Goal: Leave review/rating: Leave review/rating

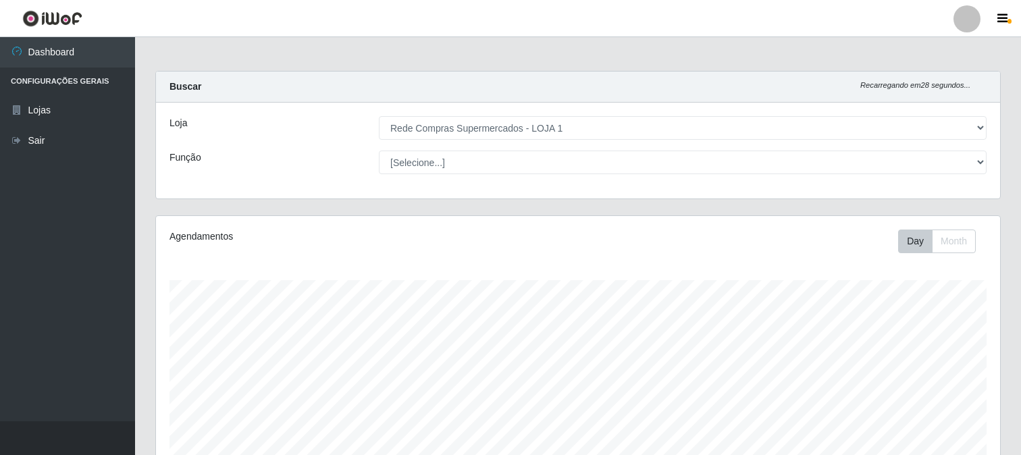
select select "158"
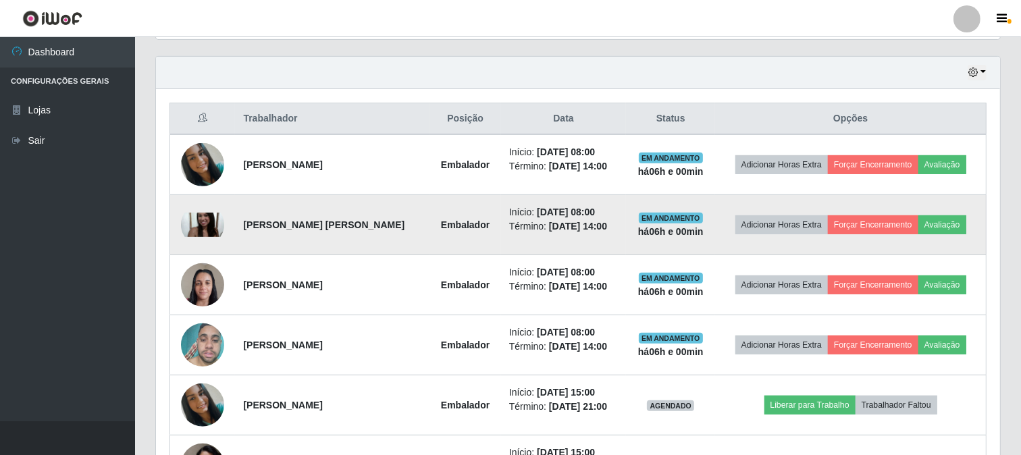
scroll to position [532, 0]
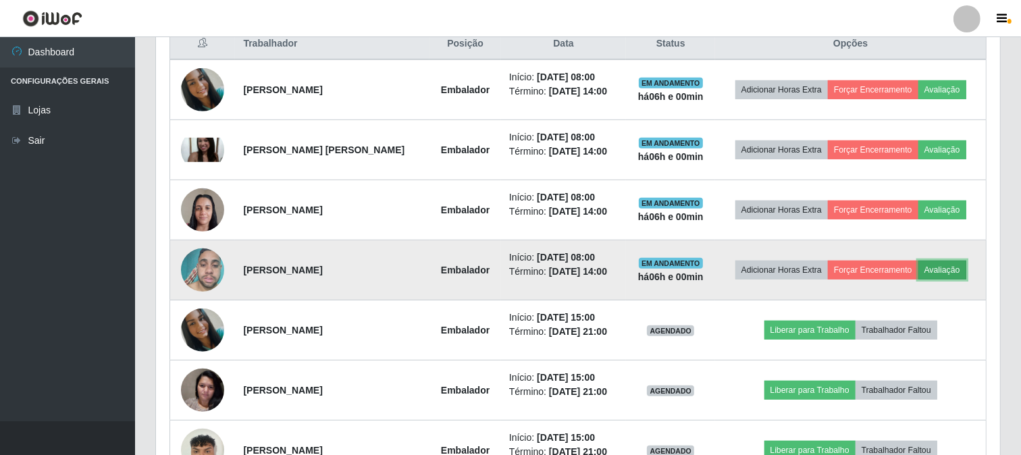
click at [966, 268] on button "Avaliação" at bounding box center [942, 270] width 48 height 19
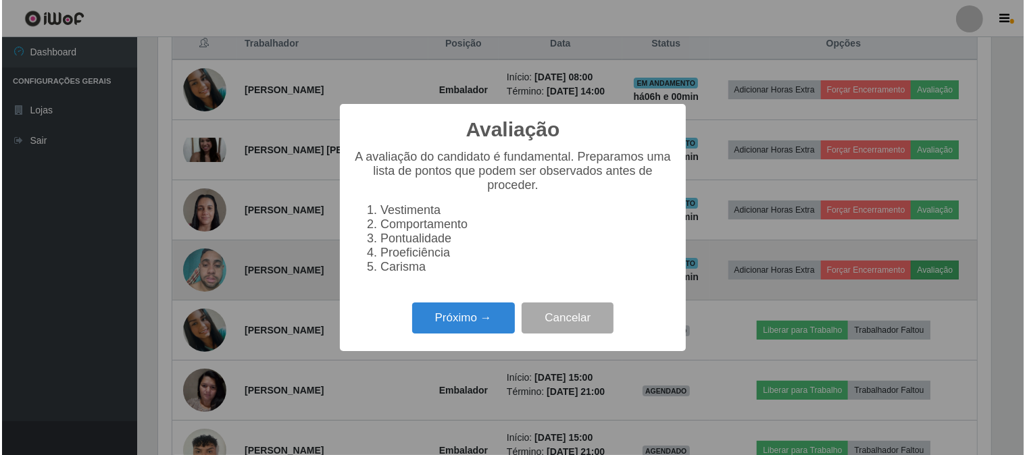
scroll to position [280, 835]
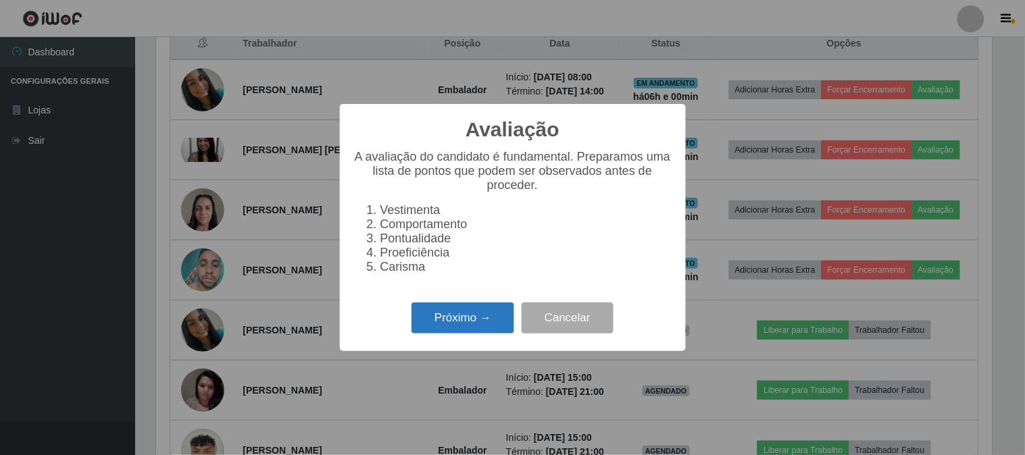
click at [419, 316] on button "Próximo →" at bounding box center [462, 319] width 103 height 32
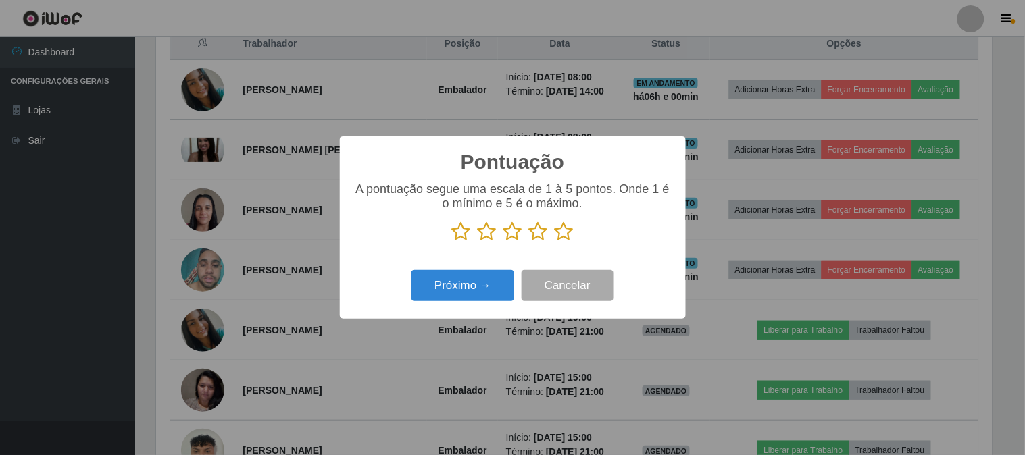
click at [568, 230] on icon at bounding box center [563, 232] width 19 height 20
click at [554, 242] on input "radio" at bounding box center [554, 242] width 0 height 0
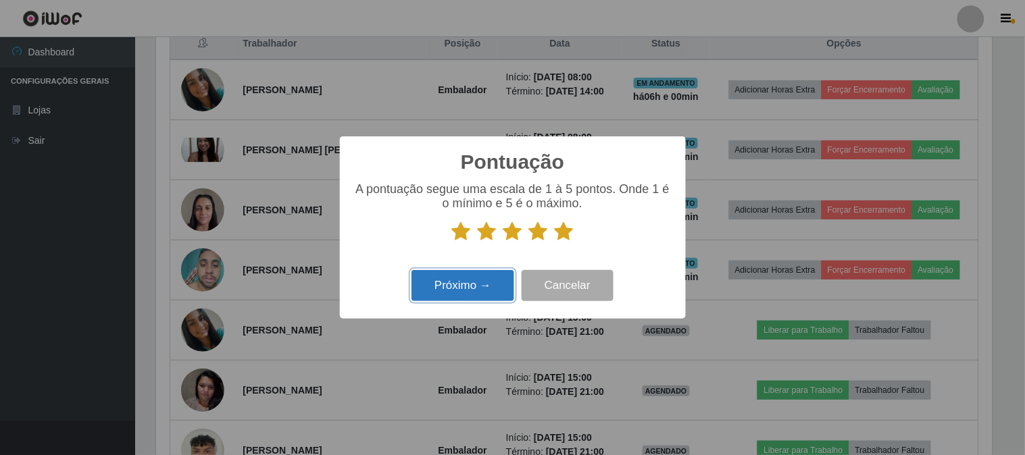
click at [477, 285] on button "Próximo →" at bounding box center [462, 286] width 103 height 32
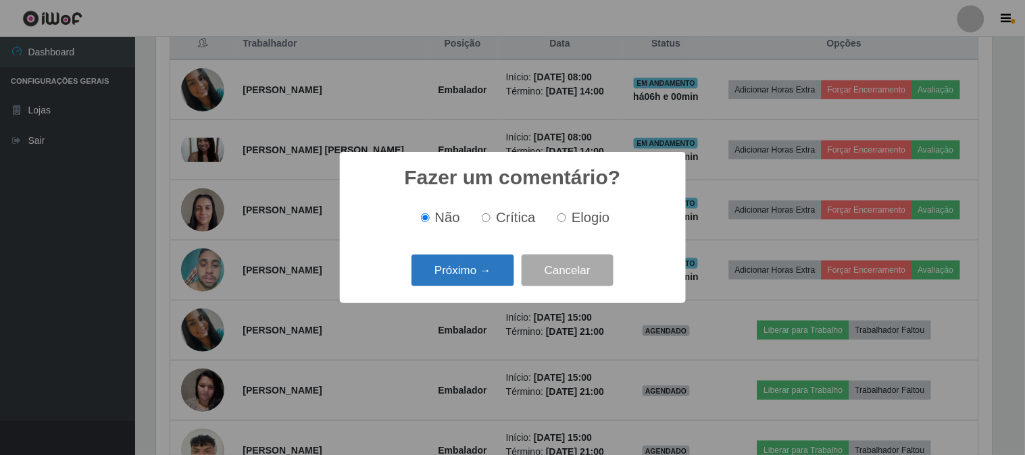
click at [494, 267] on button "Próximo →" at bounding box center [462, 271] width 103 height 32
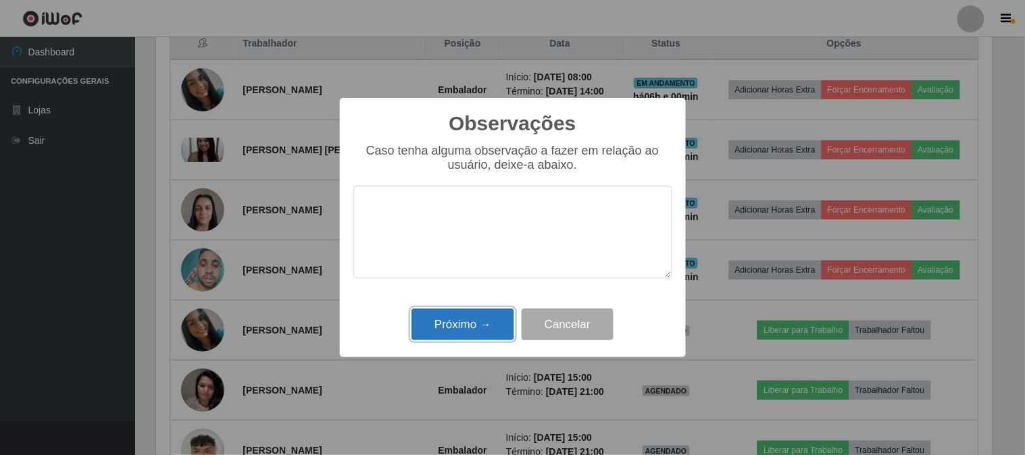
click at [468, 327] on button "Próximo →" at bounding box center [462, 325] width 103 height 32
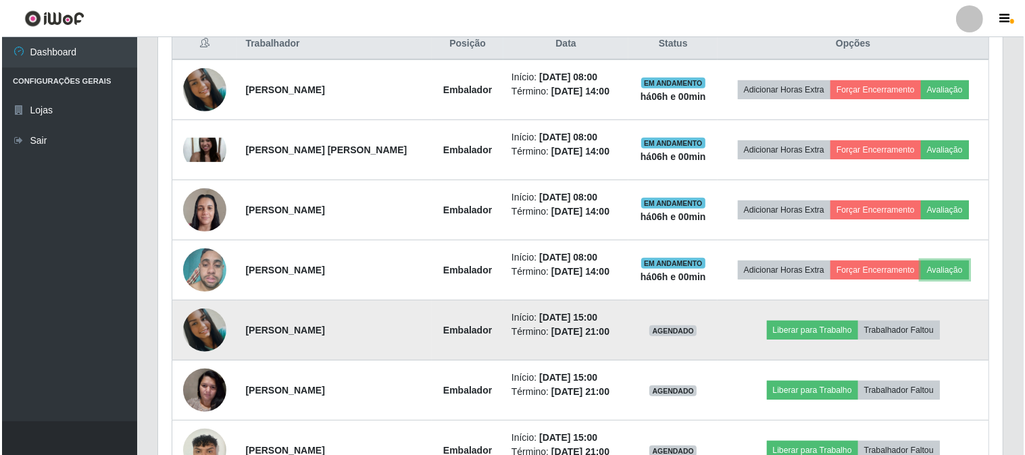
scroll to position [280, 844]
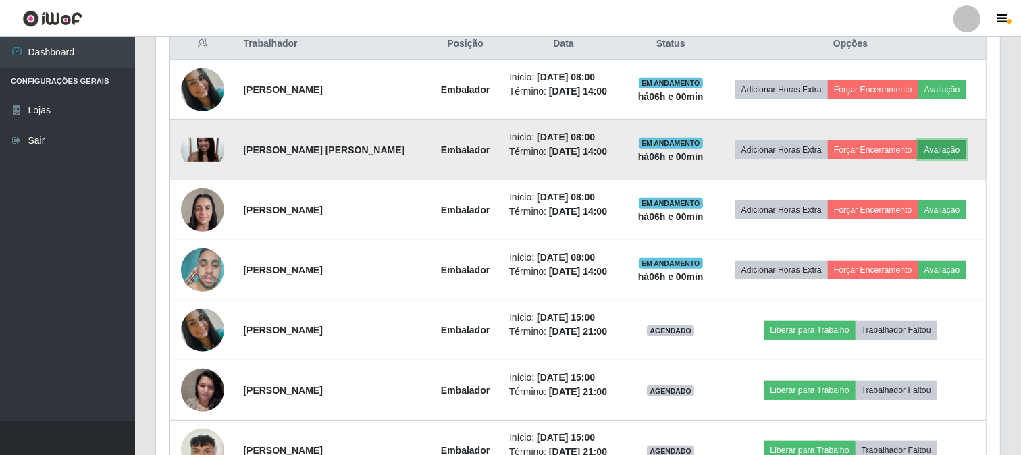
click at [954, 145] on button "Avaliação" at bounding box center [942, 149] width 48 height 19
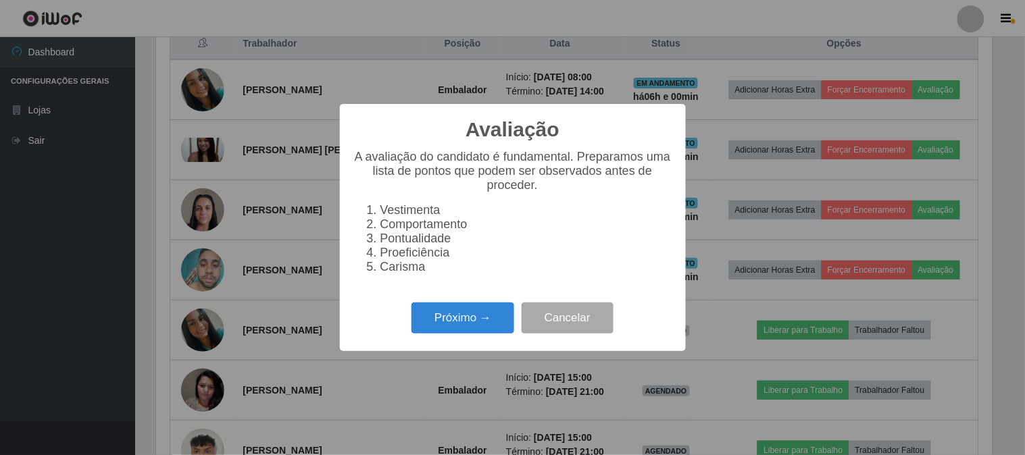
scroll to position [280, 835]
click at [474, 318] on button "Próximo →" at bounding box center [462, 319] width 103 height 32
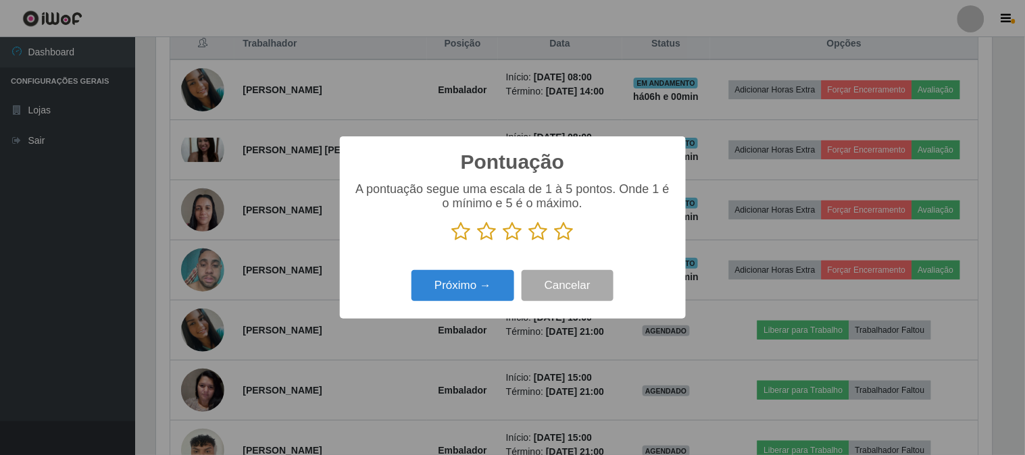
scroll to position [675082, 674526]
click at [563, 234] on icon at bounding box center [563, 232] width 19 height 20
click at [554, 242] on input "radio" at bounding box center [554, 242] width 0 height 0
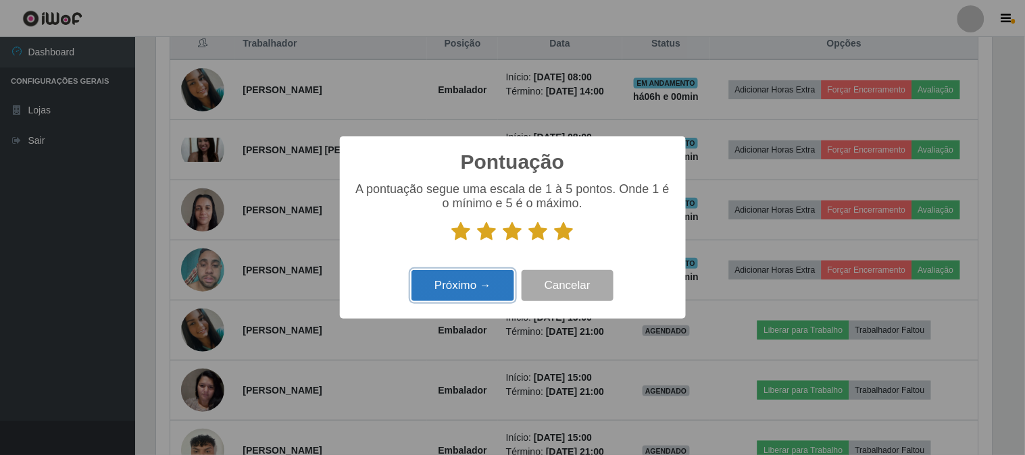
click at [433, 287] on button "Próximo →" at bounding box center [462, 286] width 103 height 32
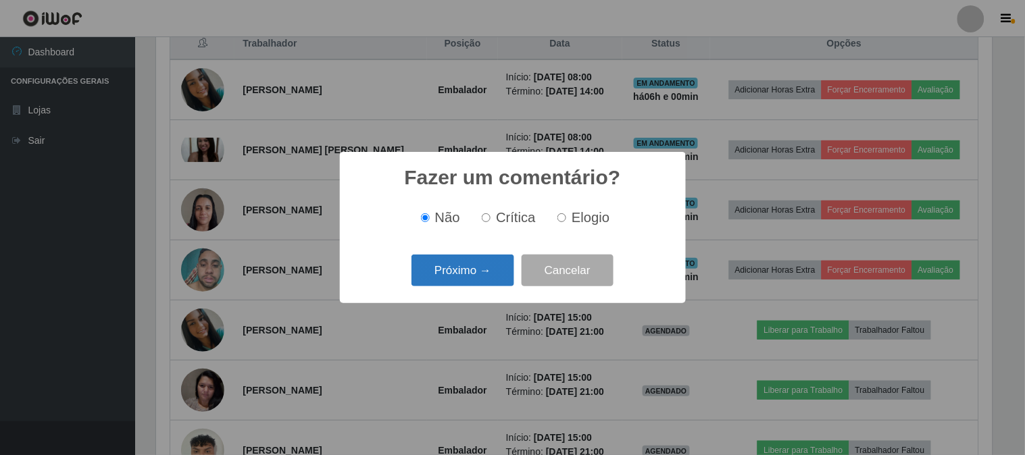
click at [484, 271] on button "Próximo →" at bounding box center [462, 271] width 103 height 32
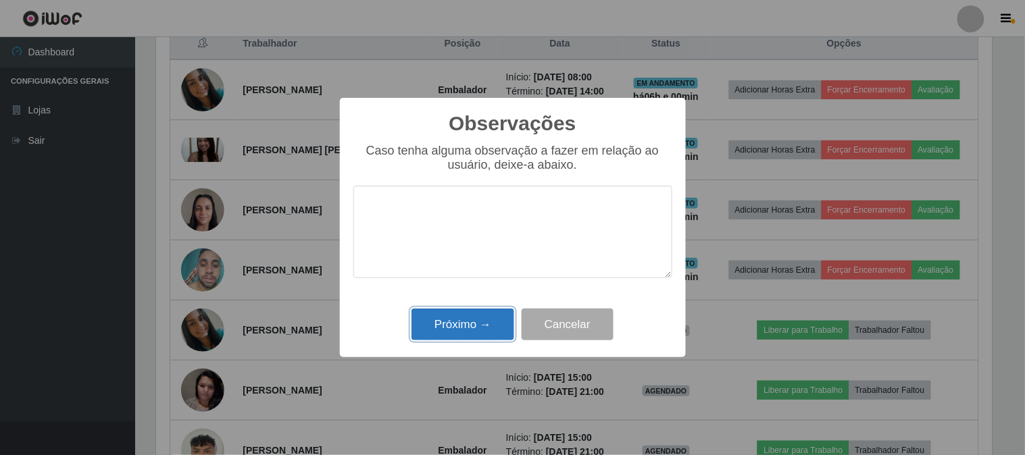
click at [457, 319] on button "Próximo →" at bounding box center [462, 325] width 103 height 32
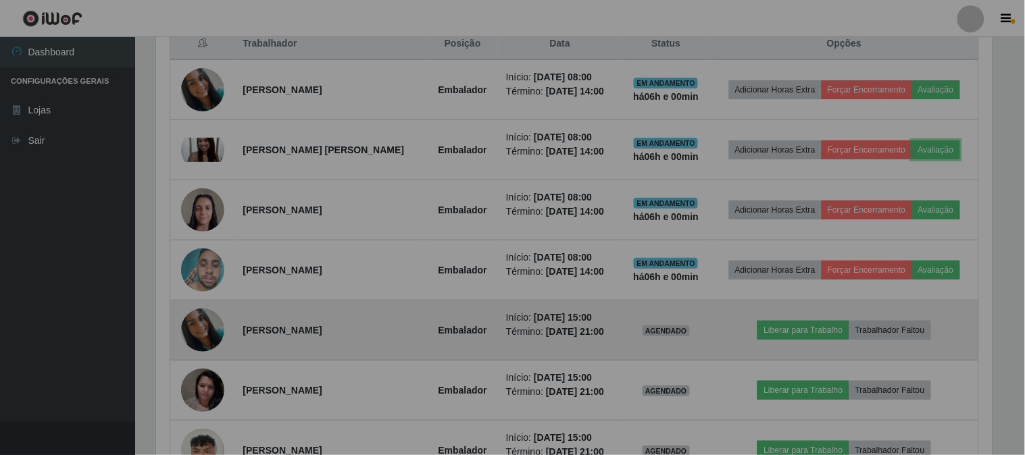
scroll to position [280, 844]
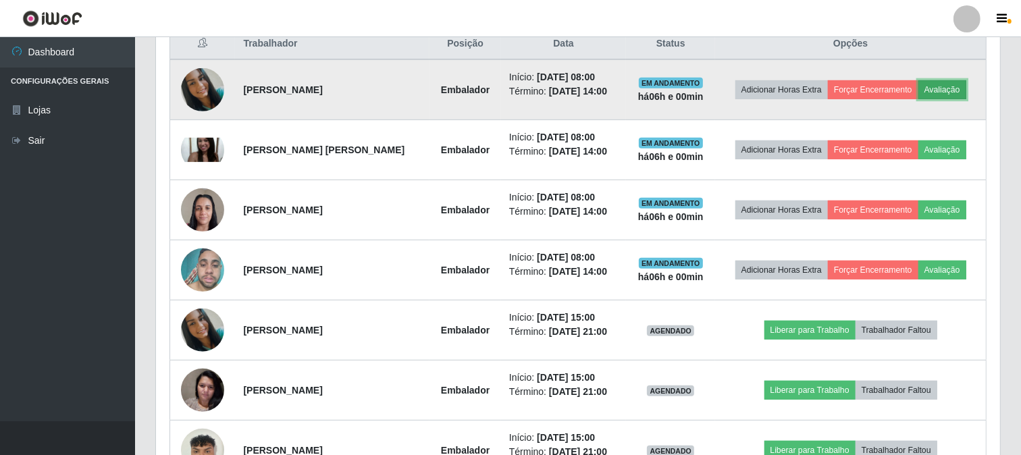
click at [943, 83] on button "Avaliação" at bounding box center [942, 89] width 48 height 19
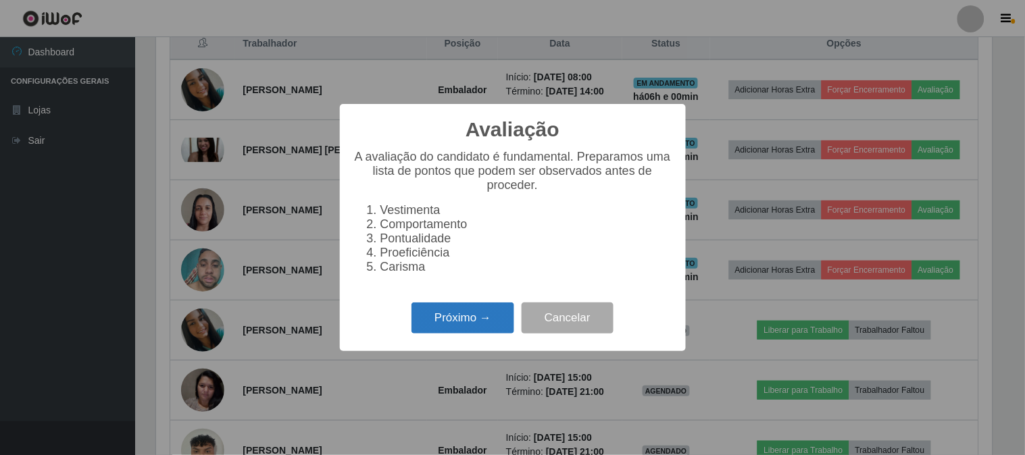
click at [480, 315] on button "Próximo →" at bounding box center [462, 319] width 103 height 32
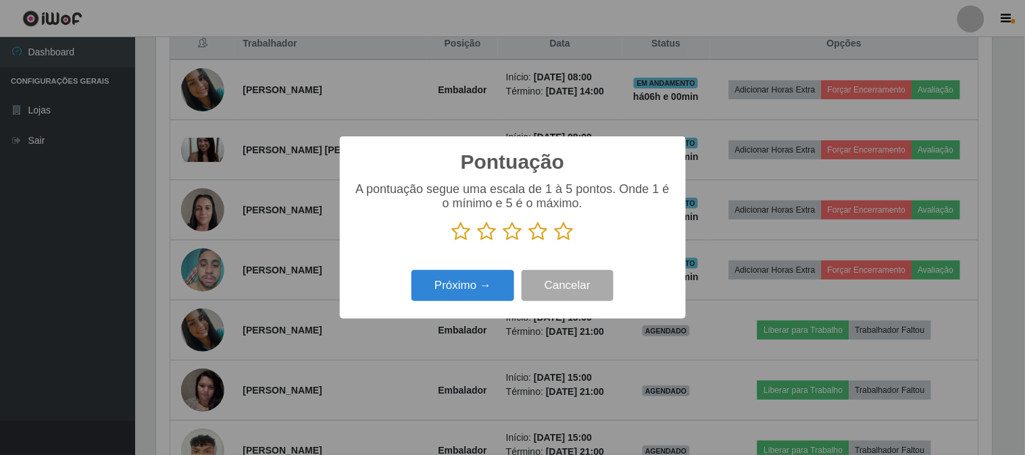
click at [569, 231] on icon at bounding box center [563, 232] width 19 height 20
click at [554, 242] on input "radio" at bounding box center [554, 242] width 0 height 0
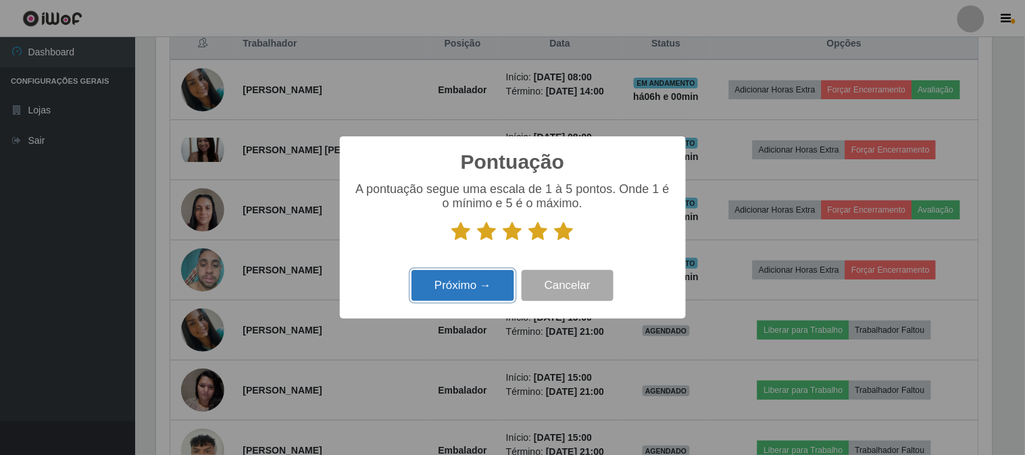
click at [471, 294] on button "Próximo →" at bounding box center [462, 286] width 103 height 32
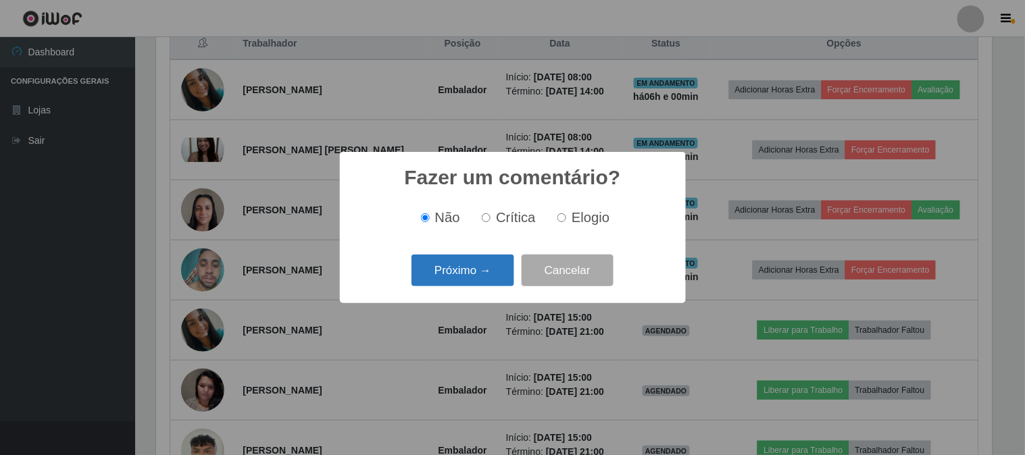
click at [497, 271] on button "Próximo →" at bounding box center [462, 271] width 103 height 32
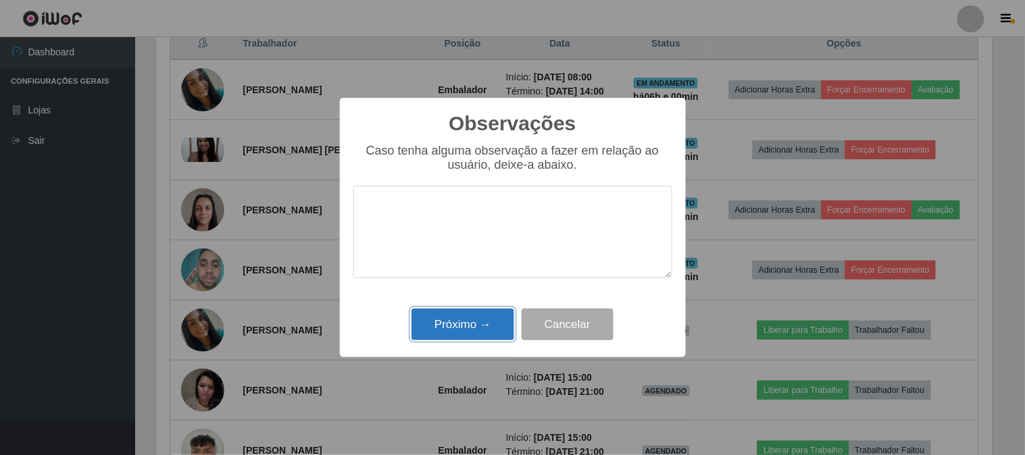
click at [446, 330] on button "Próximo →" at bounding box center [462, 325] width 103 height 32
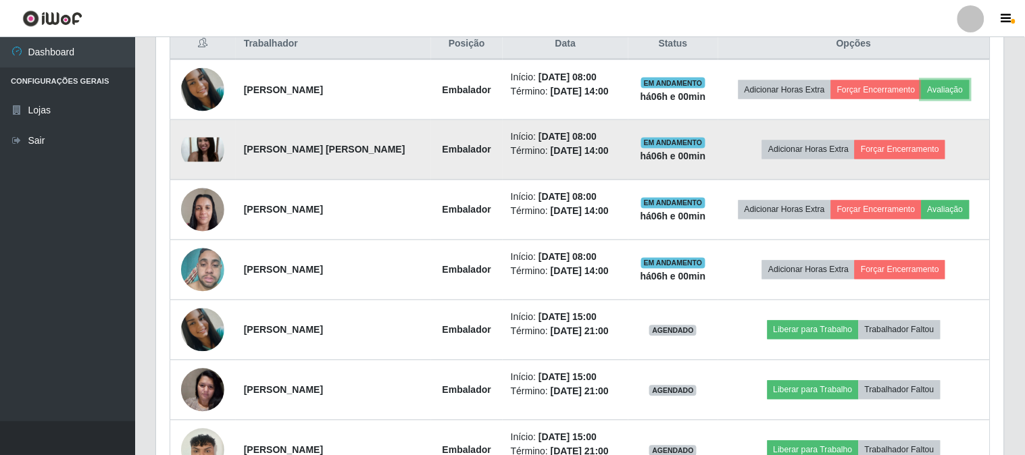
scroll to position [280, 844]
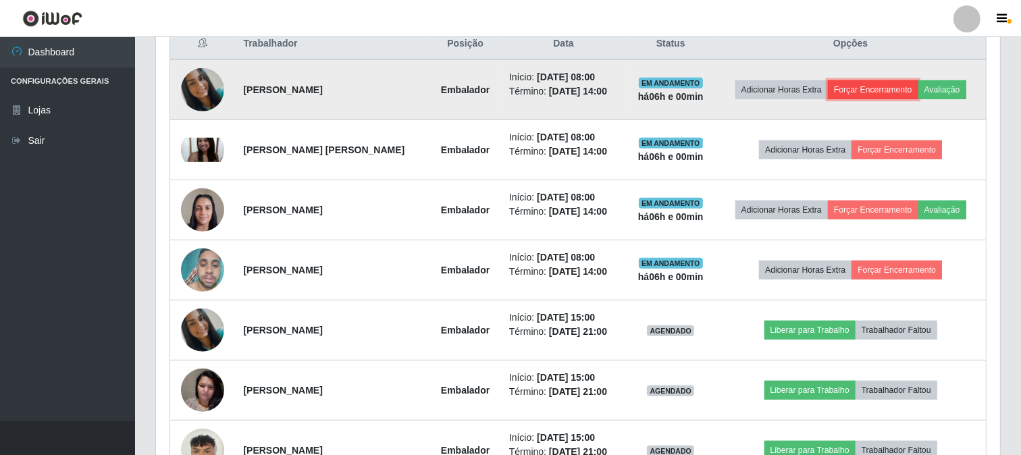
click at [862, 91] on button "Forçar Encerramento" at bounding box center [873, 89] width 90 height 19
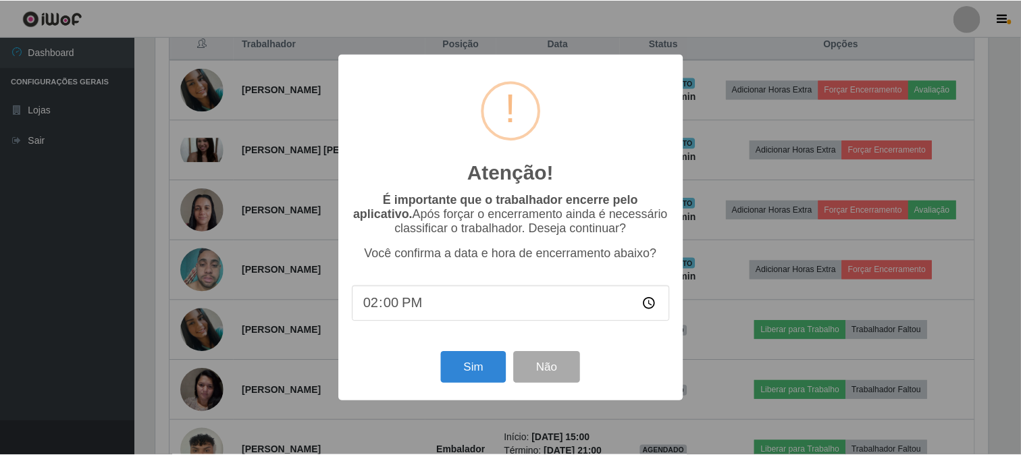
scroll to position [280, 835]
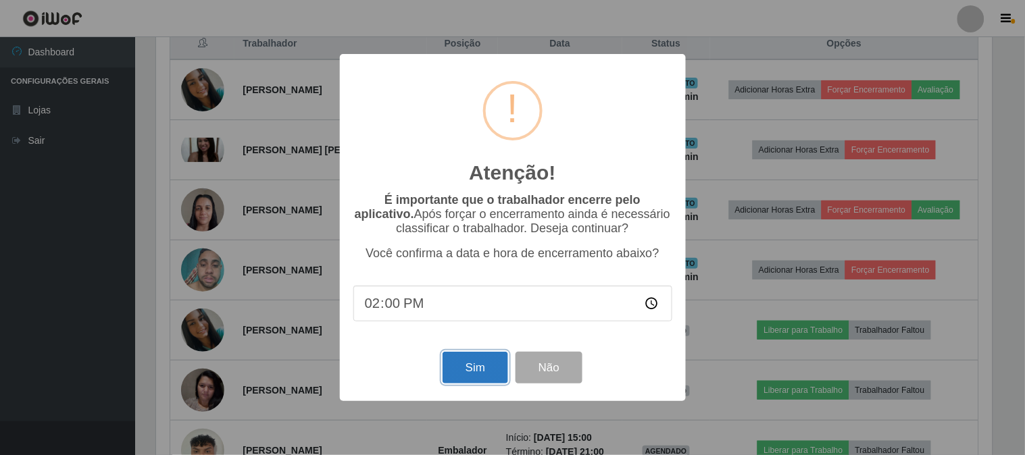
click at [457, 367] on button "Sim" at bounding box center [475, 368] width 66 height 32
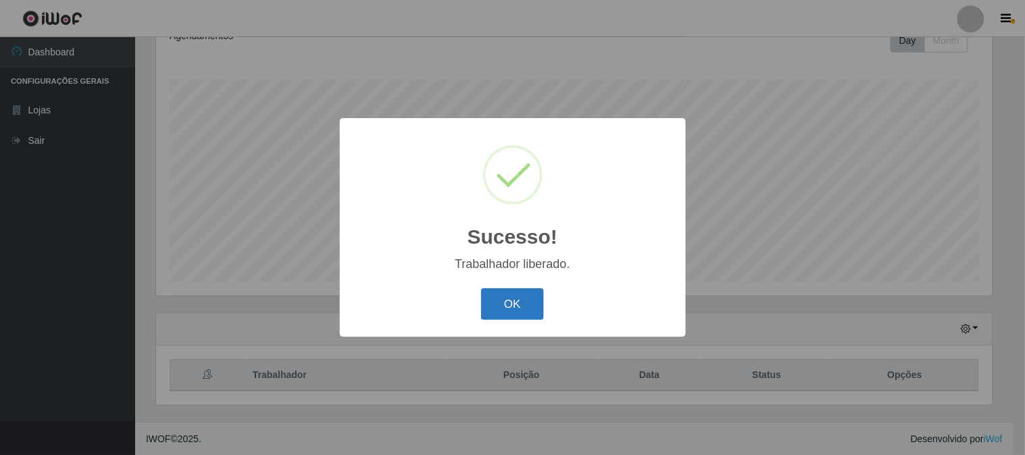
click at [527, 294] on button "OK" at bounding box center [512, 304] width 63 height 32
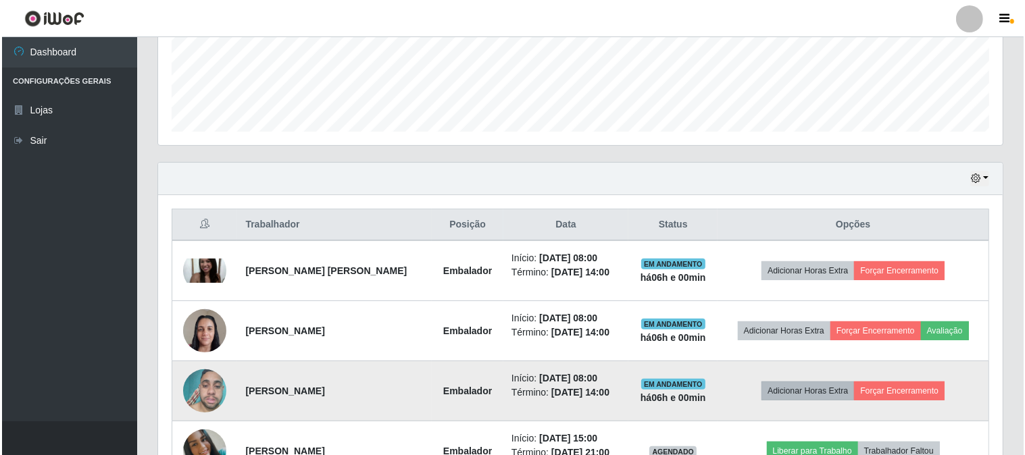
scroll to position [426, 0]
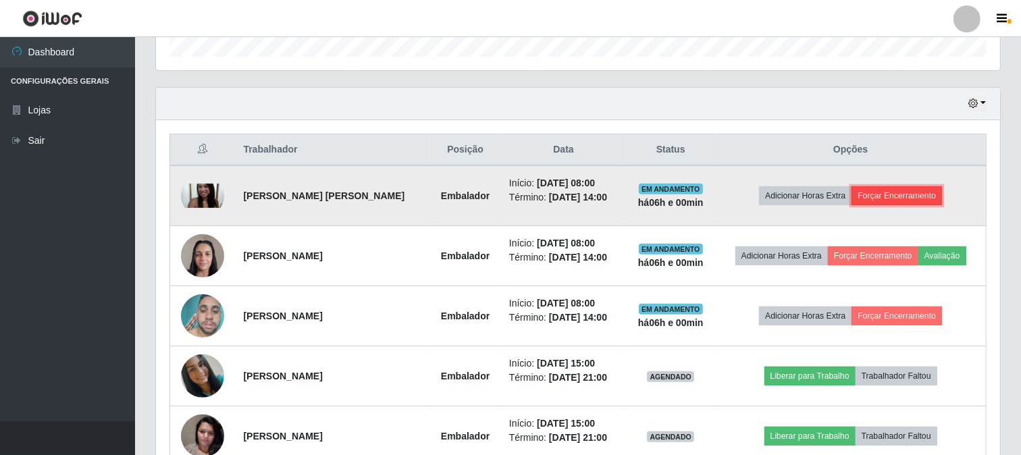
click at [903, 193] on button "Forçar Encerramento" at bounding box center [897, 195] width 90 height 19
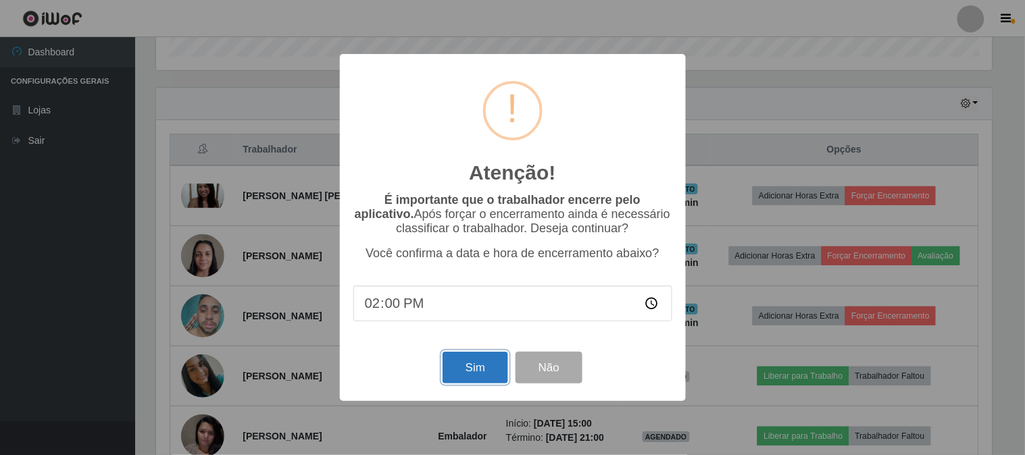
click at [482, 367] on button "Sim" at bounding box center [475, 368] width 66 height 32
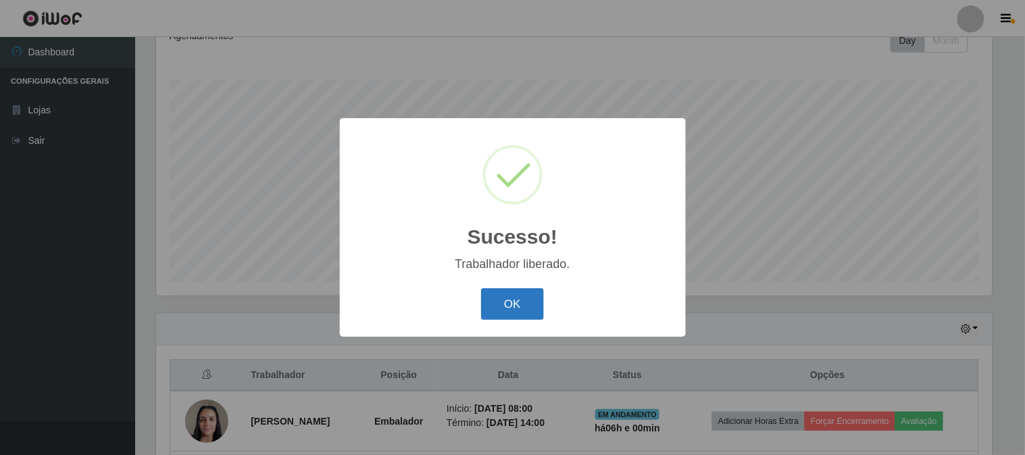
click at [521, 300] on button "OK" at bounding box center [512, 304] width 63 height 32
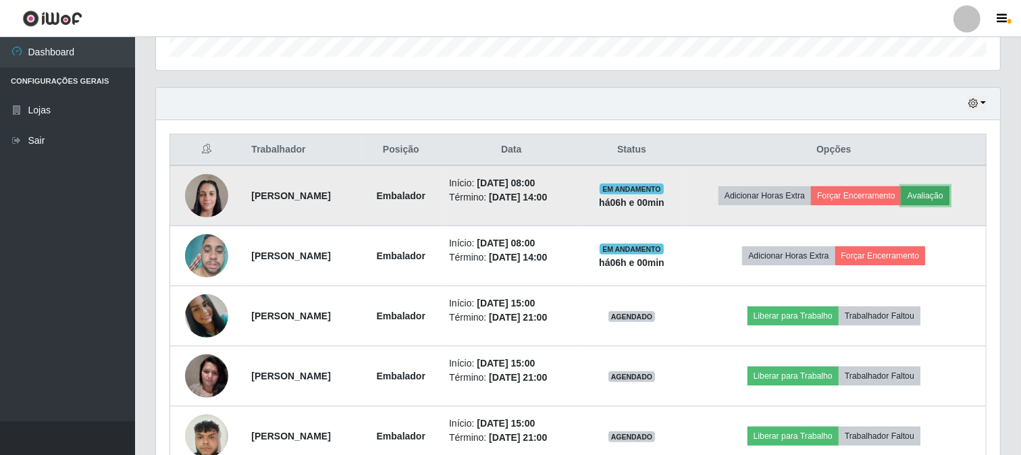
click at [949, 197] on button "Avaliação" at bounding box center [926, 195] width 48 height 19
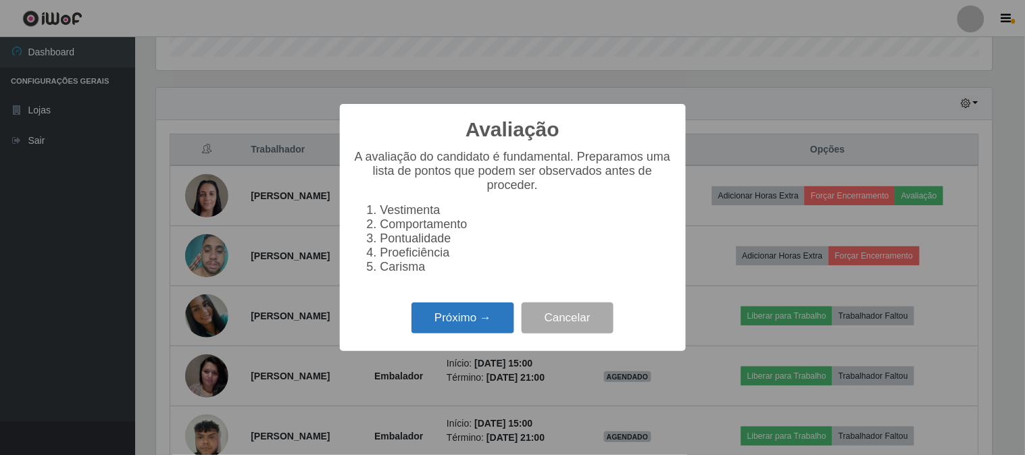
click at [456, 321] on button "Próximo →" at bounding box center [462, 319] width 103 height 32
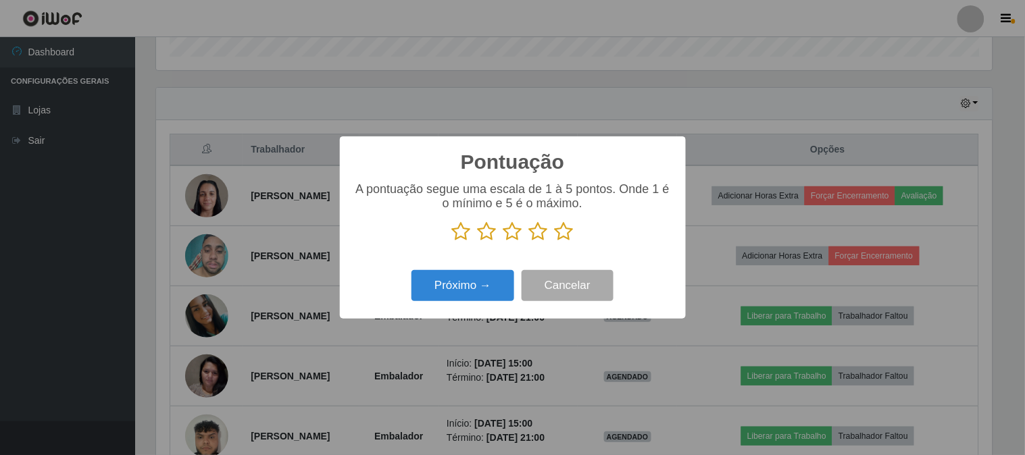
click at [564, 231] on icon at bounding box center [563, 232] width 19 height 20
click at [554, 242] on input "radio" at bounding box center [554, 242] width 0 height 0
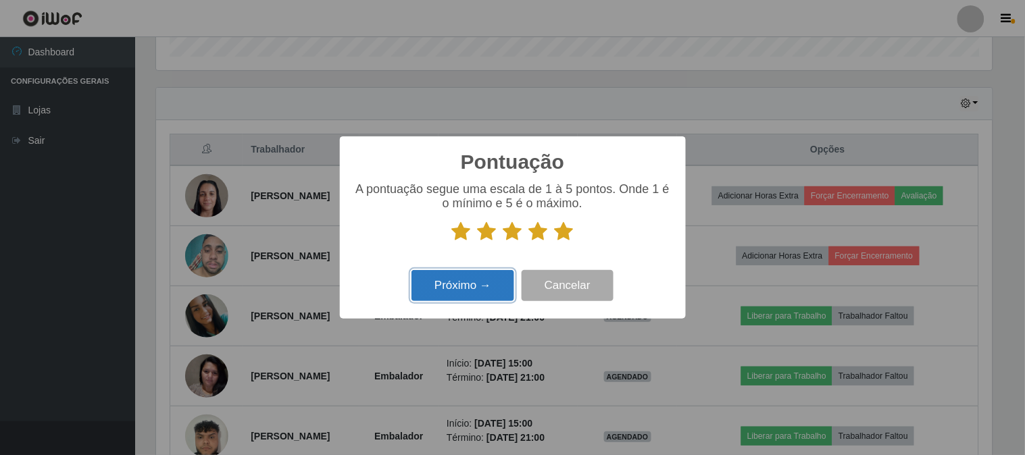
click at [493, 275] on button "Próximo →" at bounding box center [462, 286] width 103 height 32
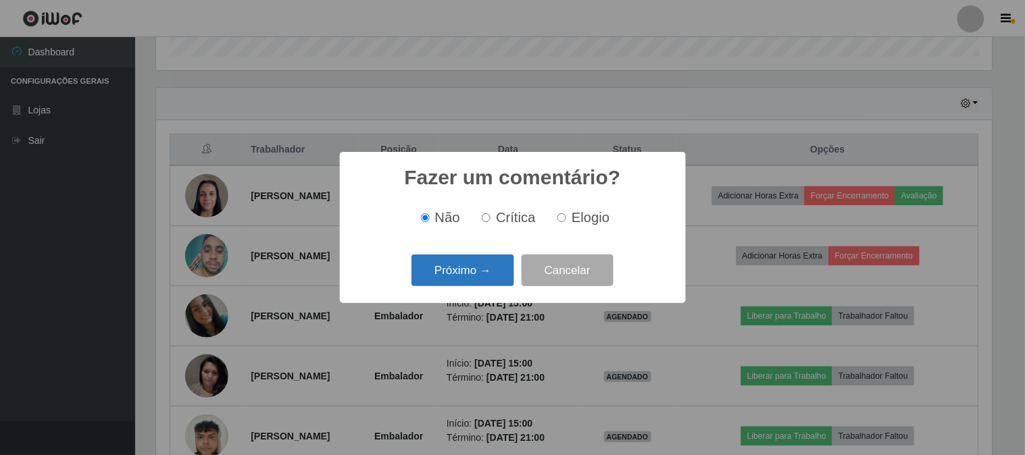
click at [497, 261] on button "Próximo →" at bounding box center [462, 271] width 103 height 32
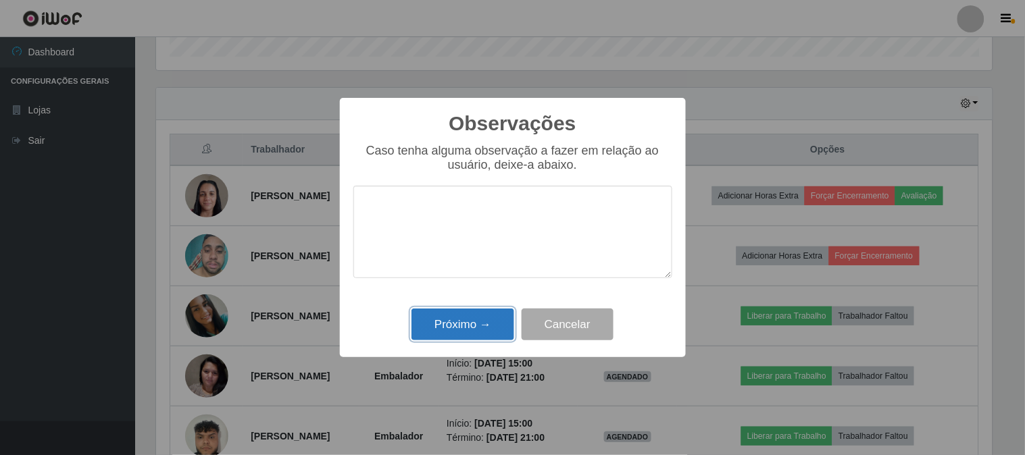
click at [473, 324] on button "Próximo →" at bounding box center [462, 325] width 103 height 32
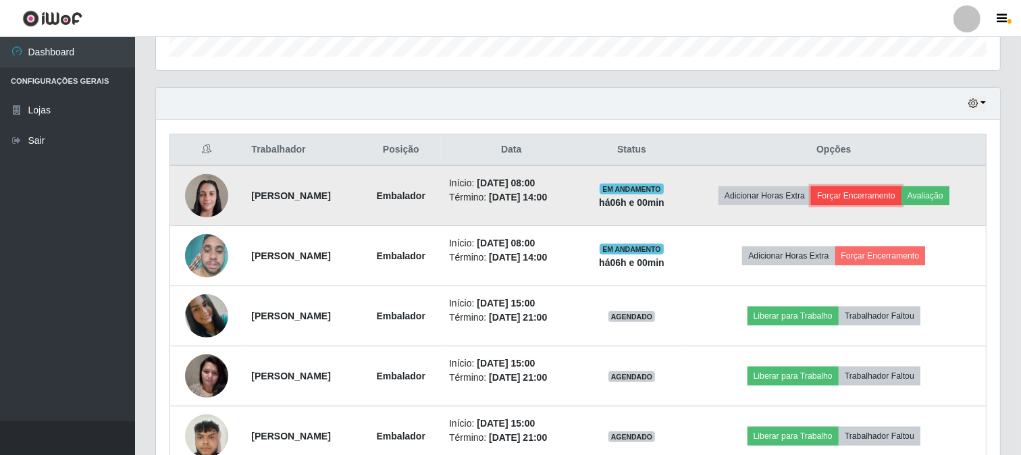
click at [860, 196] on button "Forçar Encerramento" at bounding box center [856, 195] width 90 height 19
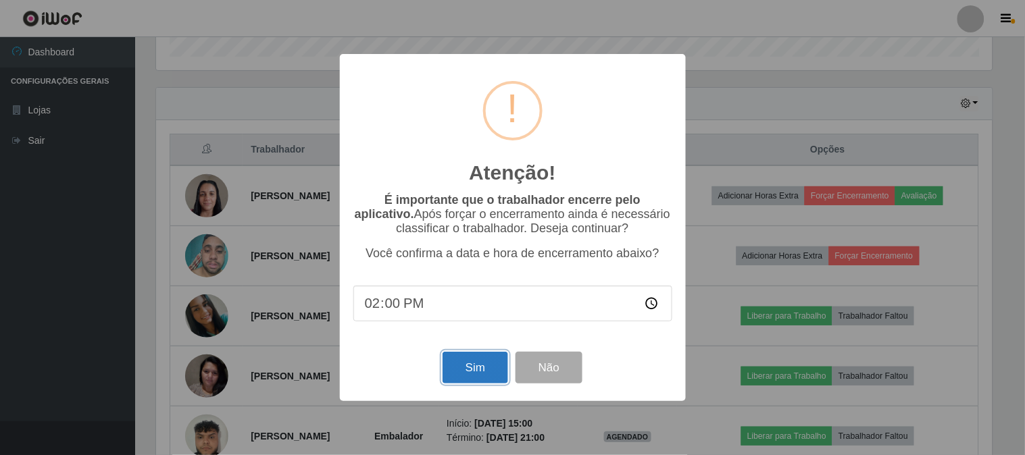
click at [473, 365] on button "Sim" at bounding box center [475, 368] width 66 height 32
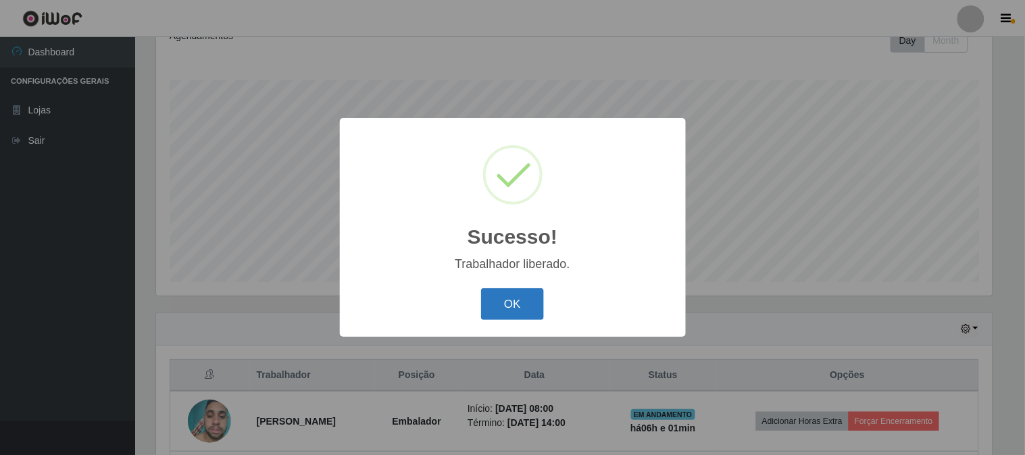
click at [520, 300] on button "OK" at bounding box center [512, 304] width 63 height 32
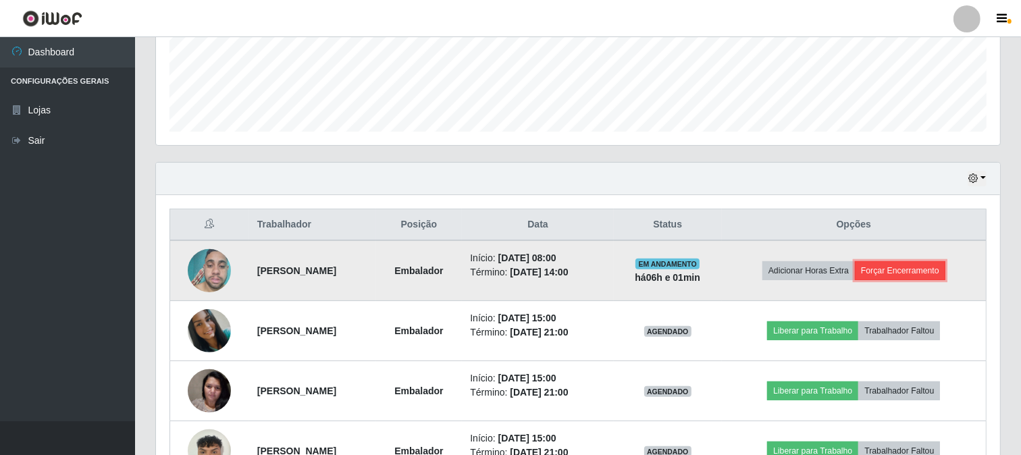
click at [919, 271] on button "Forçar Encerramento" at bounding box center [900, 270] width 90 height 19
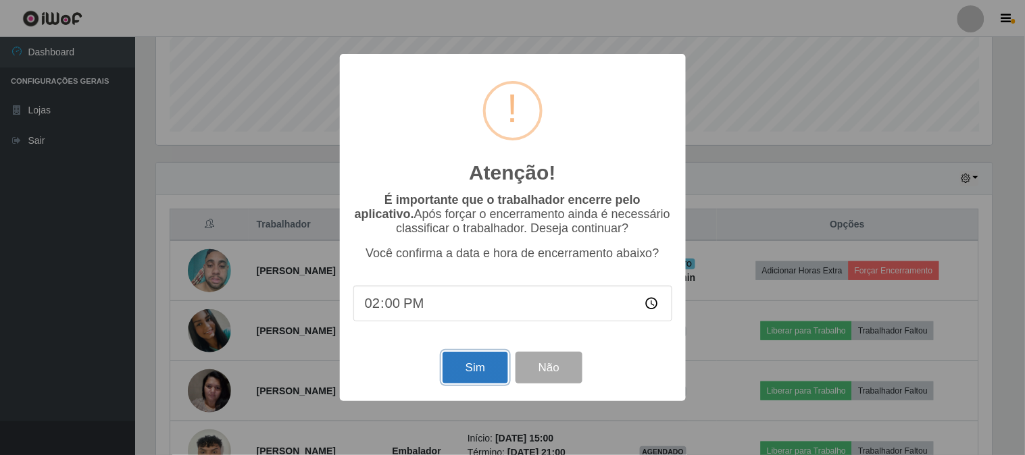
click at [473, 367] on button "Sim" at bounding box center [475, 368] width 66 height 32
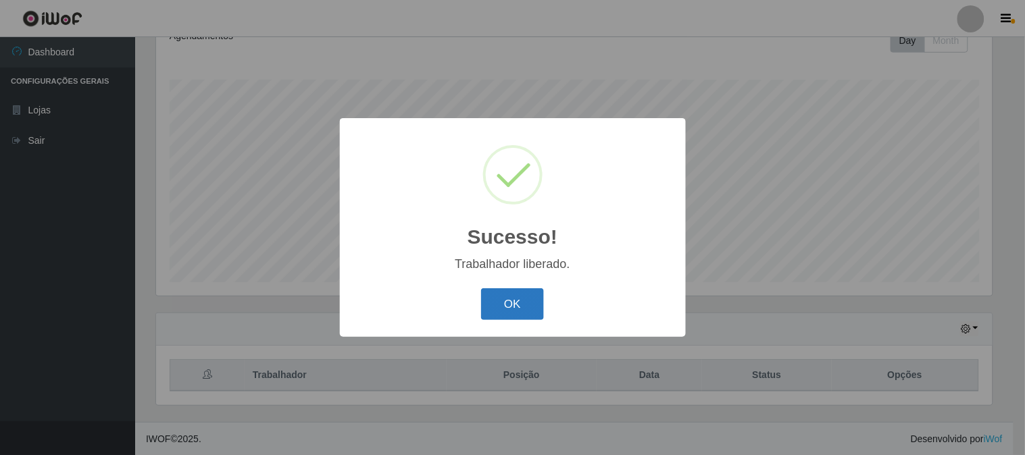
click at [511, 304] on button "OK" at bounding box center [512, 304] width 63 height 32
